Goal: Task Accomplishment & Management: Use online tool/utility

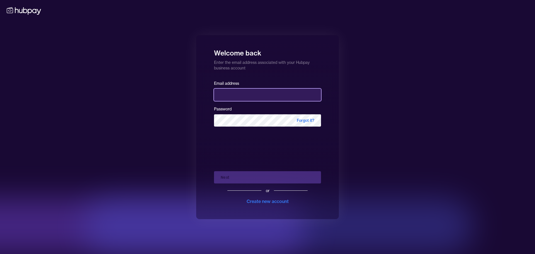
drag, startPoint x: 242, startPoint y: 100, endPoint x: 248, endPoint y: 95, distance: 7.5
click at [242, 100] on input "email" at bounding box center [267, 95] width 107 height 12
type input "**********"
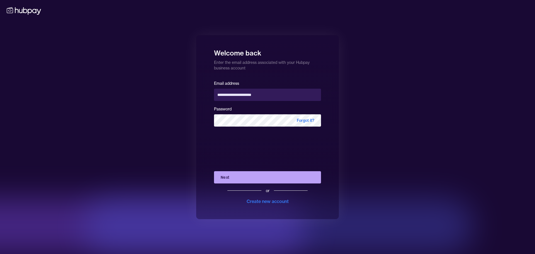
click at [261, 177] on button "Next" at bounding box center [267, 177] width 107 height 12
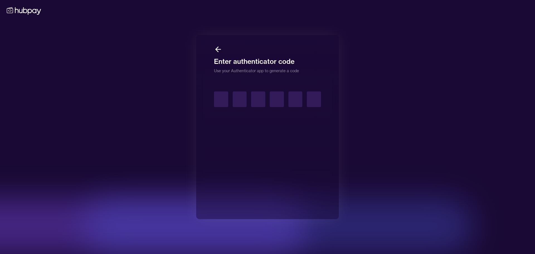
type input "*"
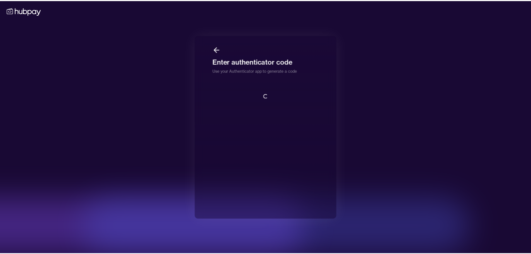
scroll to position [1, 0]
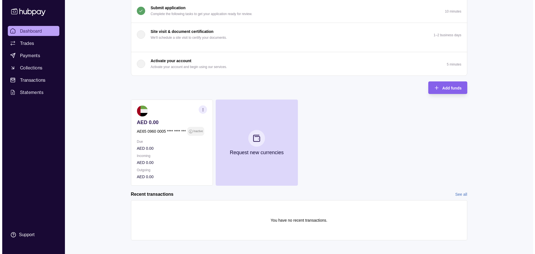
scroll to position [84, 0]
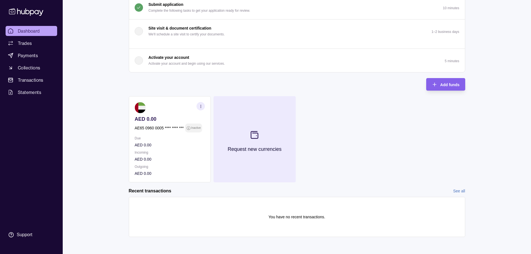
click at [266, 137] on button "Request new currencies" at bounding box center [255, 139] width 82 height 86
click at [268, 142] on button "Request new currencies" at bounding box center [255, 139] width 82 height 86
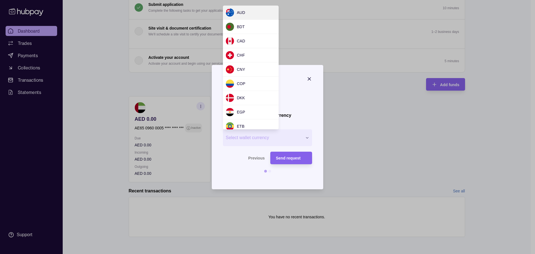
click at [277, 254] on div "Request new currency Wallet * Select wallet currency *** *** *** *** *** *** **…" at bounding box center [265, 255] width 531 height 0
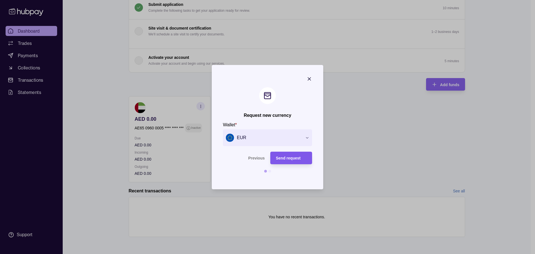
click at [298, 157] on span "Send request" at bounding box center [288, 158] width 25 height 4
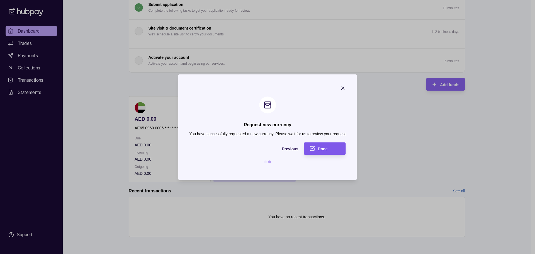
click at [335, 147] on div "Done" at bounding box center [329, 148] width 22 height 7
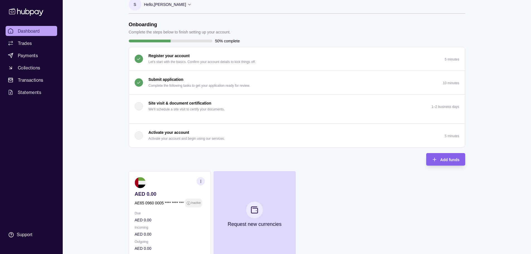
scroll to position [0, 0]
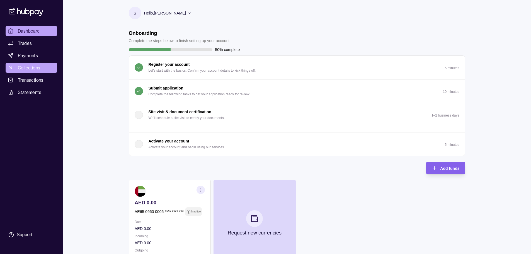
click at [32, 68] on span "Collections" at bounding box center [29, 67] width 22 height 7
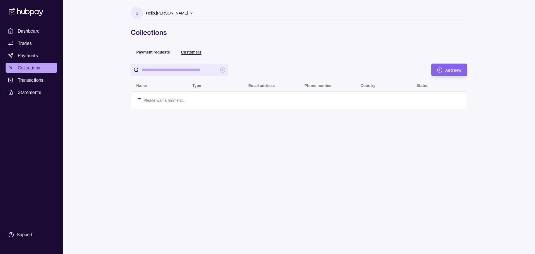
click at [185, 50] on span "Customers" at bounding box center [191, 52] width 20 height 4
click at [154, 52] on span "Payment requests" at bounding box center [153, 52] width 34 height 4
click at [444, 70] on div "Add new" at bounding box center [445, 70] width 33 height 13
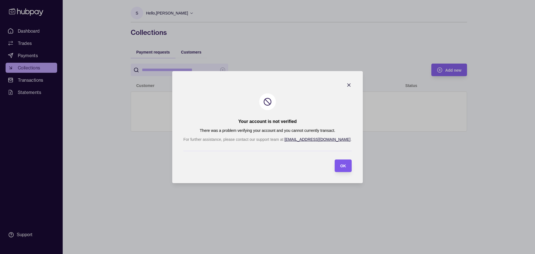
click at [335, 166] on section "OK" at bounding box center [343, 165] width 17 height 13
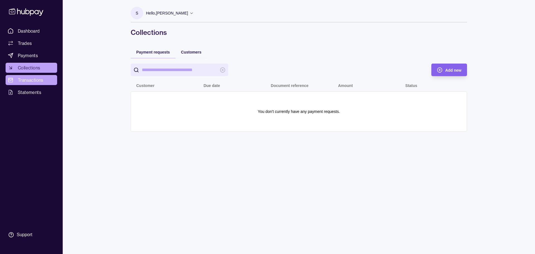
click at [36, 78] on span "Transactions" at bounding box center [31, 80] width 26 height 7
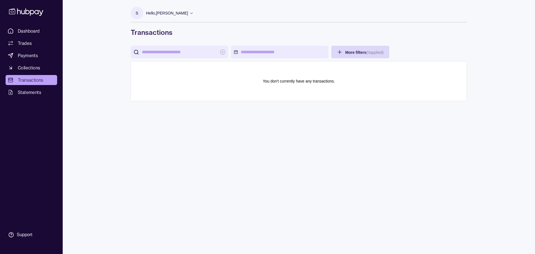
click at [36, 94] on span "Statements" at bounding box center [29, 92] width 23 height 7
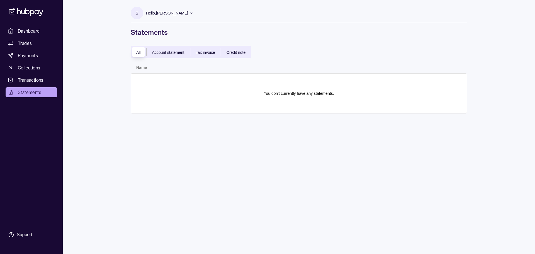
click at [30, 33] on span "Dashboard" at bounding box center [29, 31] width 22 height 7
